Goal: Transaction & Acquisition: Obtain resource

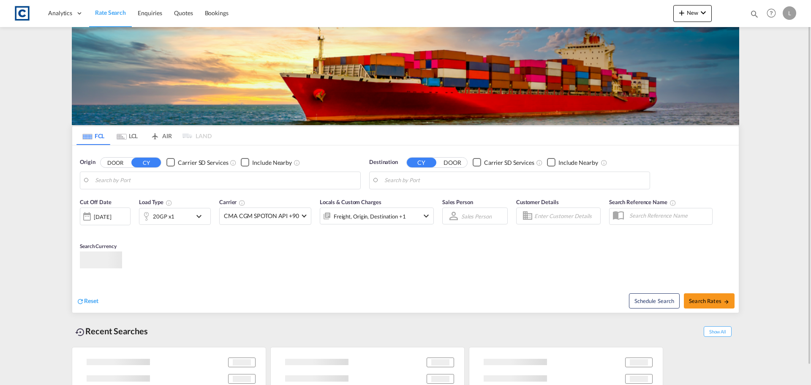
type input "GB-M44, Salford"
type input "Shuwaikh, KWSWK"
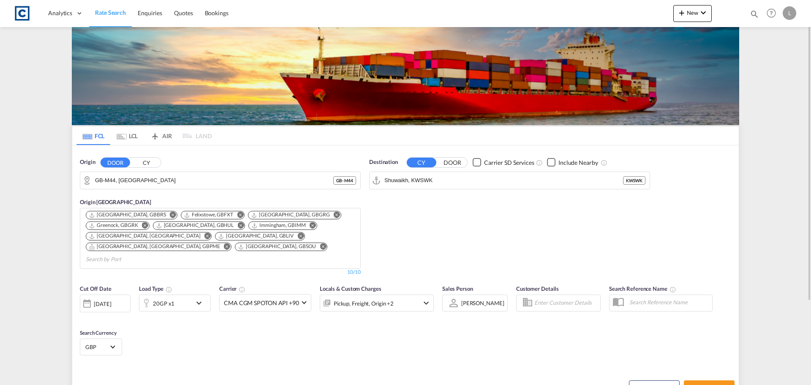
click at [144, 163] on button "CY" at bounding box center [146, 163] width 30 height 10
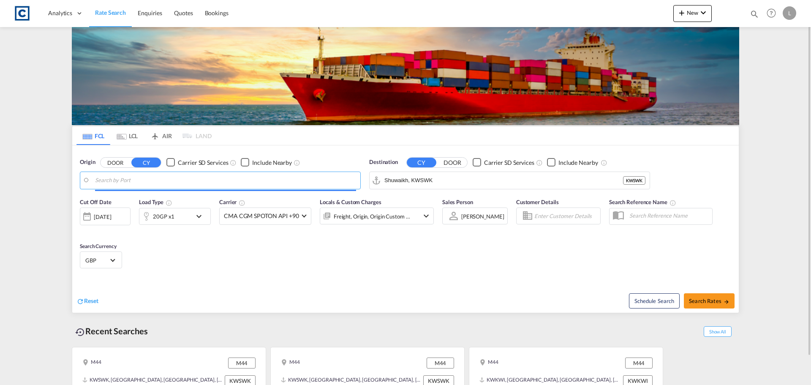
click at [139, 178] on input "Search by Port" at bounding box center [225, 180] width 261 height 13
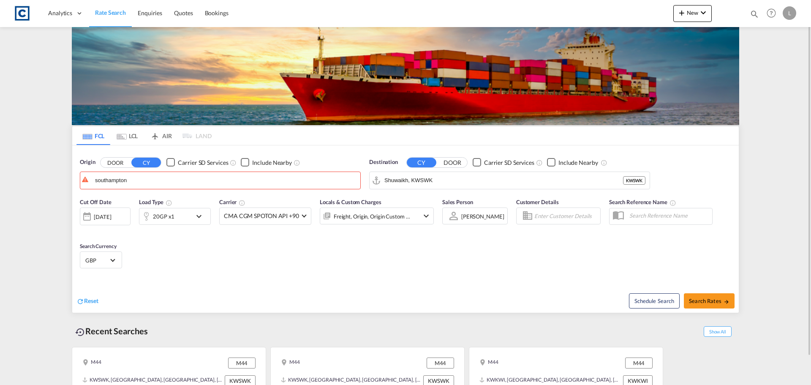
click at [119, 164] on button "DOOR" at bounding box center [116, 163] width 30 height 10
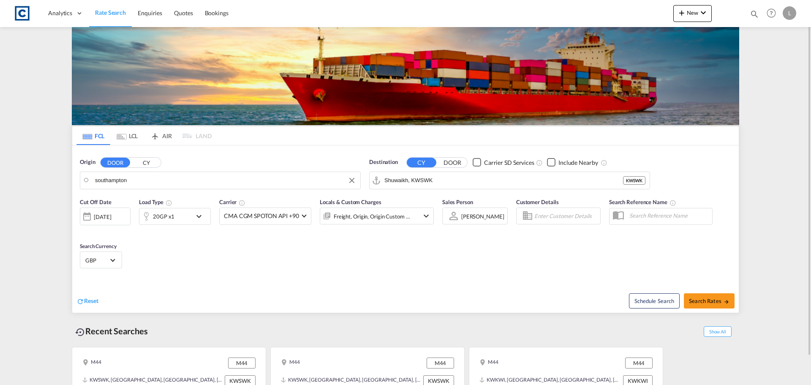
click at [125, 180] on body "Analytics Dashboard Rate Search Enquiries Quotes Bookings" at bounding box center [405, 192] width 811 height 385
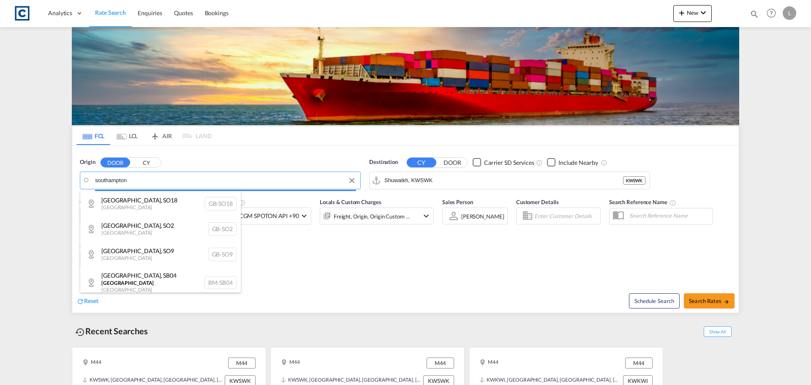
drag, startPoint x: 156, startPoint y: 180, endPoint x: 3, endPoint y: 174, distance: 153.9
drag, startPoint x: 168, startPoint y: 177, endPoint x: 37, endPoint y: 174, distance: 131.0
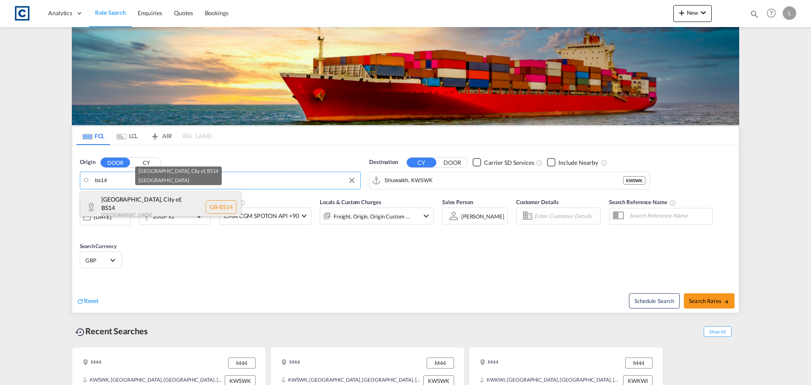
click at [156, 191] on div "Bristol, City of , BS14 United Kingdom GB-BS14" at bounding box center [160, 207] width 161 height 32
type input "GB-BS14, [GEOGRAPHIC_DATA], City of"
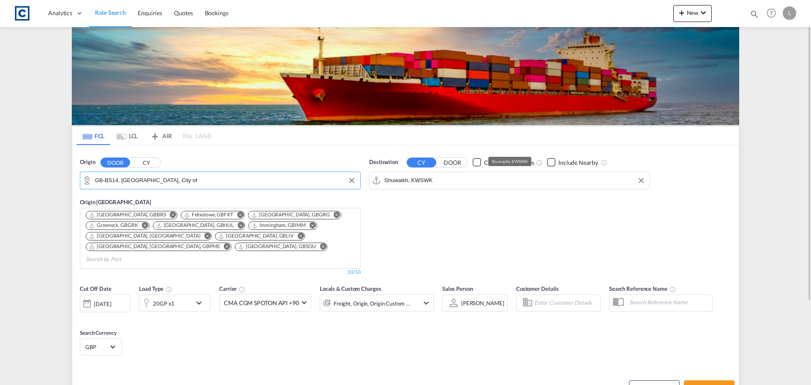
click at [449, 177] on input "Shuwaikh, KWSWK" at bounding box center [514, 180] width 261 height 13
click at [430, 203] on div "Riyadh Saudi Arabia SARUH" at bounding box center [450, 203] width 161 height 25
type input "[GEOGRAPHIC_DATA], [GEOGRAPHIC_DATA]"
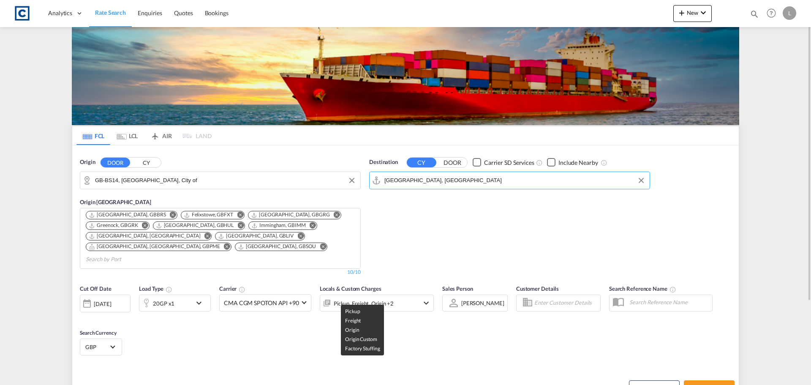
click at [373, 297] on div "Pickup, Freight, Origin +2" at bounding box center [364, 303] width 60 height 12
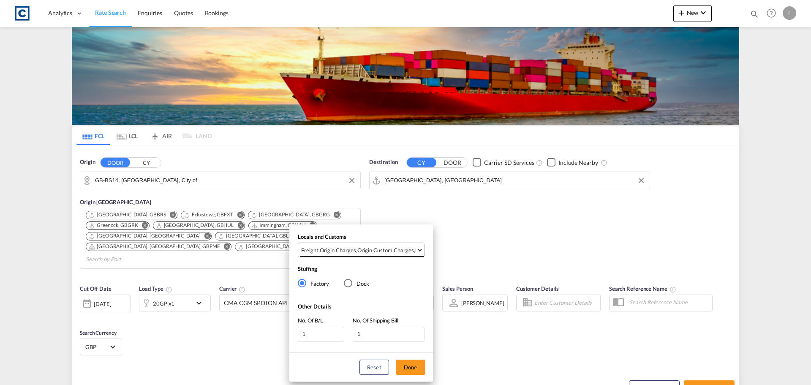
click at [381, 252] on div "Origin Custom Charges" at bounding box center [385, 250] width 57 height 8
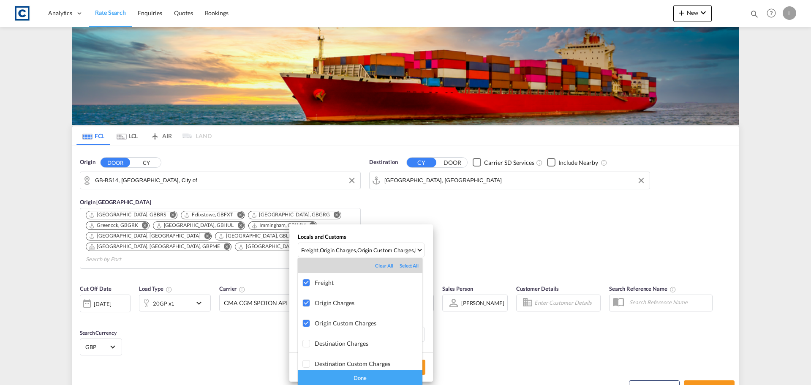
drag, startPoint x: 348, startPoint y: 374, endPoint x: 383, endPoint y: 365, distance: 36.2
click at [349, 374] on div "Done" at bounding box center [360, 377] width 125 height 15
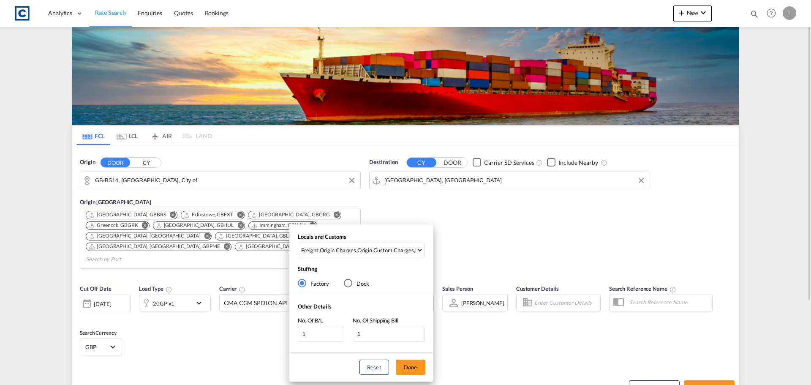
drag, startPoint x: 412, startPoint y: 365, endPoint x: 555, endPoint y: 358, distance: 143.3
click at [415, 365] on button "Done" at bounding box center [411, 366] width 30 height 15
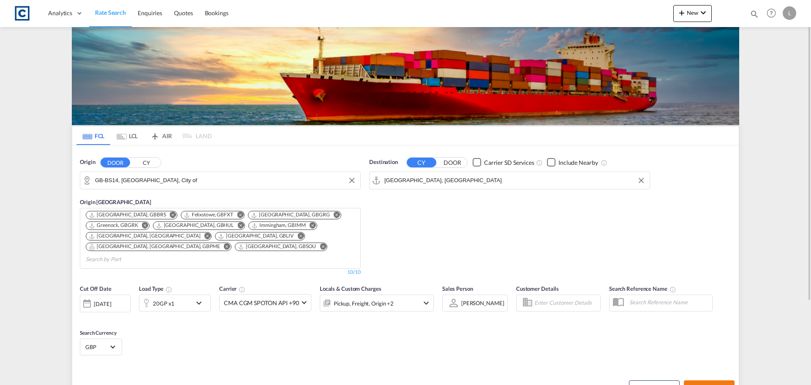
click at [717, 384] on span "Search Rates" at bounding box center [709, 387] width 41 height 7
type input "BS14 to SARUH / 4 Sep 2025"
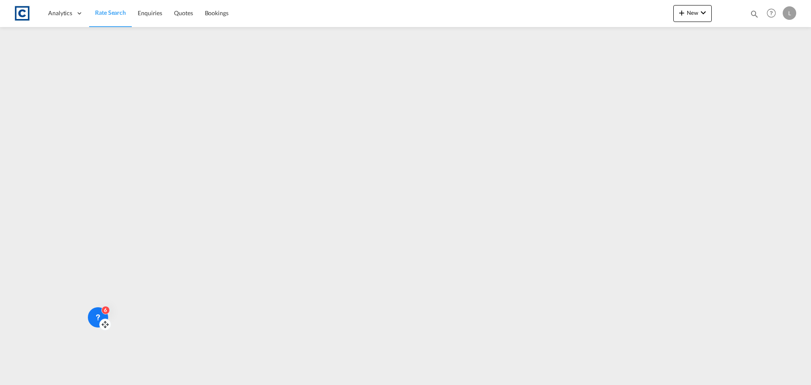
click at [103, 311] on div "6" at bounding box center [105, 310] width 8 height 8
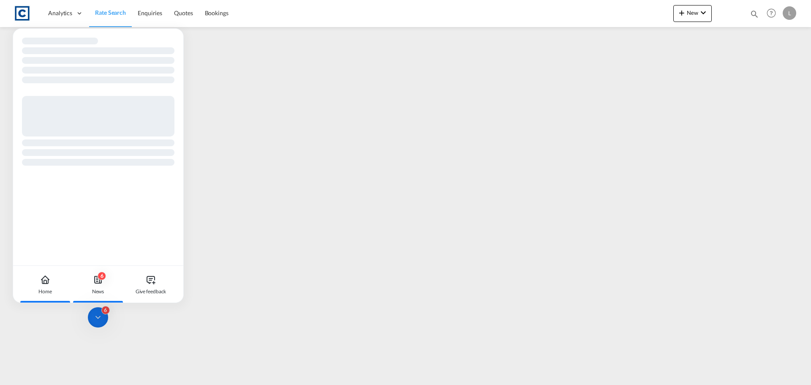
click at [104, 280] on div "6 News" at bounding box center [98, 284] width 47 height 37
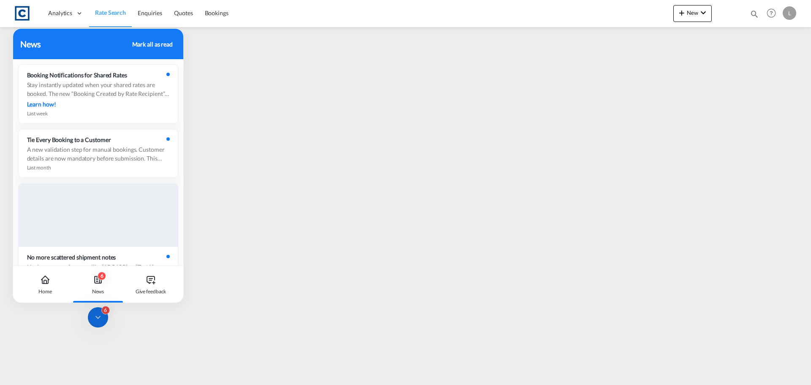
click at [158, 45] on div "Mark all as read" at bounding box center [152, 44] width 41 height 9
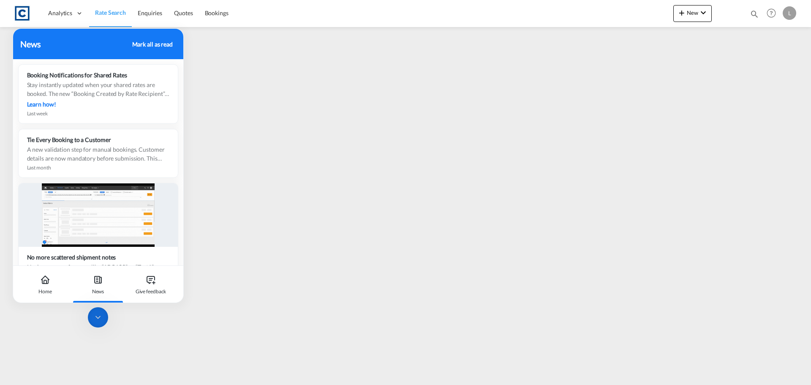
click at [100, 316] on icon at bounding box center [98, 317] width 4 height 2
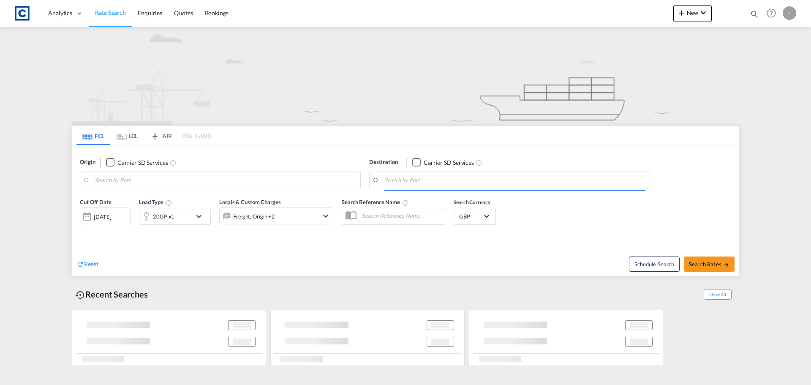
type input "BS14"
type input "[GEOGRAPHIC_DATA], [GEOGRAPHIC_DATA]"
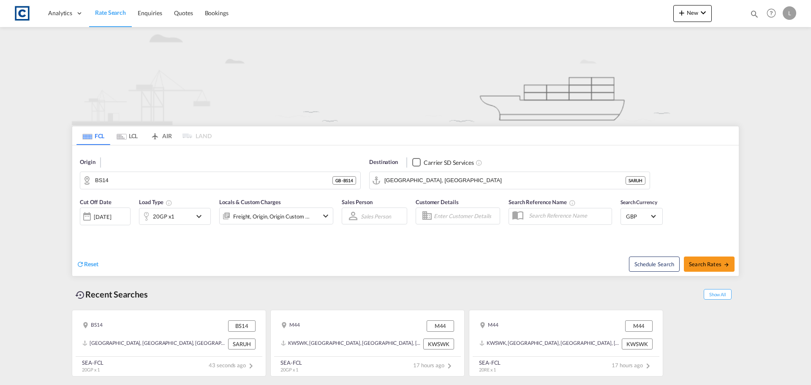
drag, startPoint x: 98, startPoint y: 165, endPoint x: 93, endPoint y: 165, distance: 4.7
click at [97, 165] on div "Origin" at bounding box center [220, 162] width 281 height 8
click at [90, 162] on span "Origin" at bounding box center [87, 162] width 15 height 8
click at [144, 182] on input "BS14" at bounding box center [225, 180] width 261 height 13
type input "southamtpon"
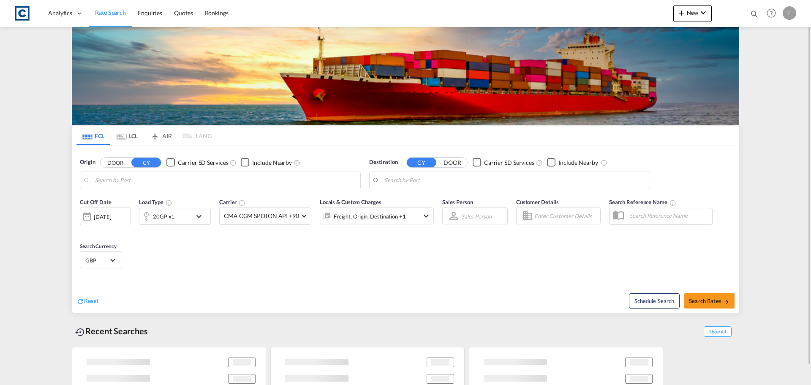
type input "GB-BS14, [GEOGRAPHIC_DATA], City of"
type input "[GEOGRAPHIC_DATA], [GEOGRAPHIC_DATA]"
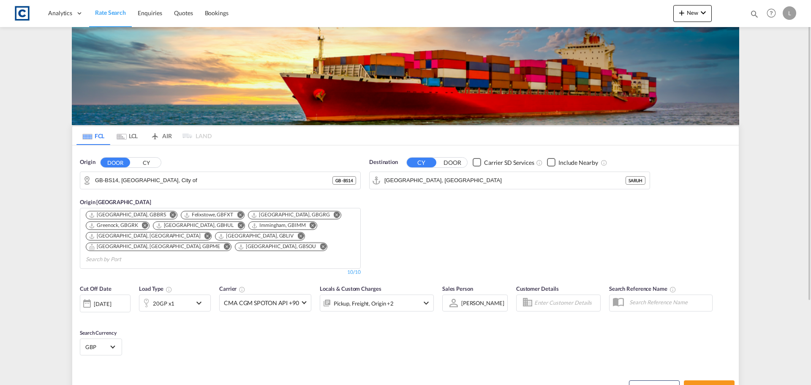
click at [145, 166] on button "CY" at bounding box center [146, 163] width 30 height 10
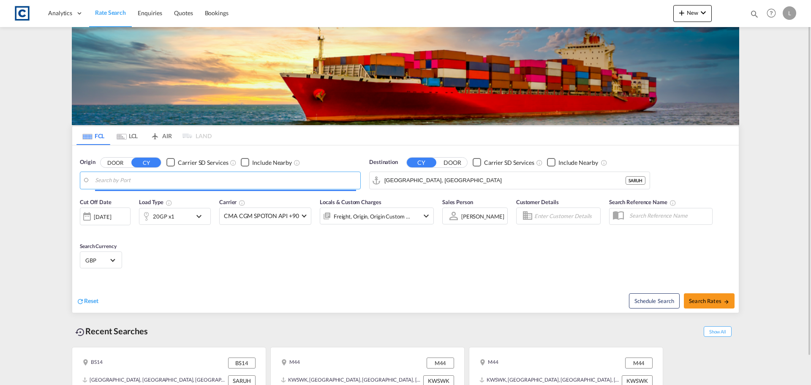
click at [145, 181] on body "Analytics Dashboard Rate Search Enquiries Quotes Bookings" at bounding box center [405, 192] width 811 height 385
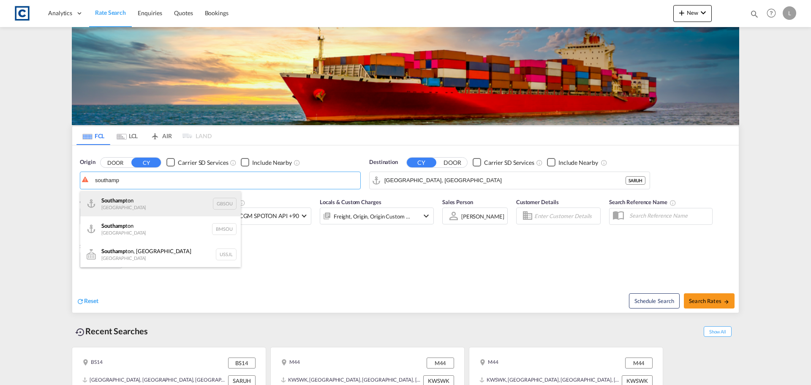
click at [170, 207] on div "Southamp ton [GEOGRAPHIC_DATA] GBSOU" at bounding box center [160, 203] width 161 height 25
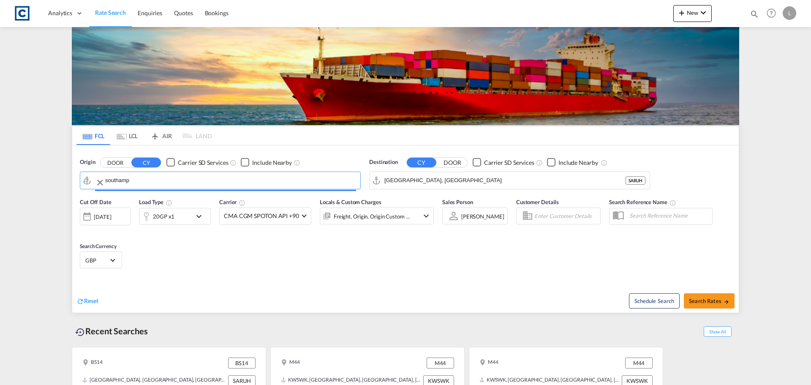
type input "[GEOGRAPHIC_DATA], GBSOU"
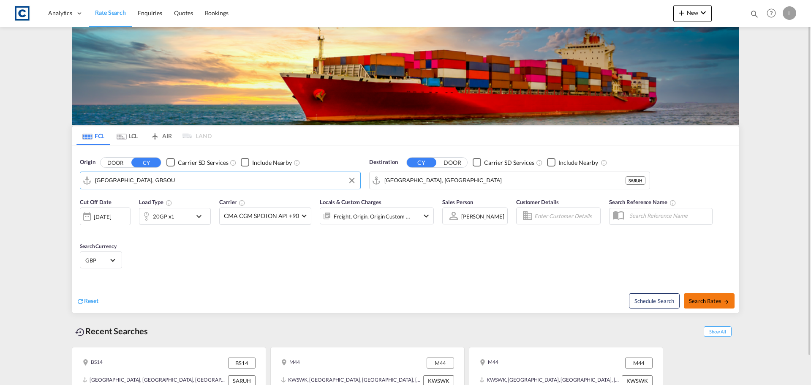
click at [716, 302] on span "Search Rates" at bounding box center [709, 300] width 41 height 7
type input "GBSOU to SARUH / [DATE]"
